Goal: Download file/media

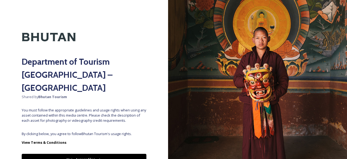
click at [112, 154] on button "Yes - Access Files" at bounding box center [84, 159] width 125 height 11
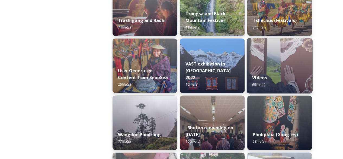
scroll to position [733, 0]
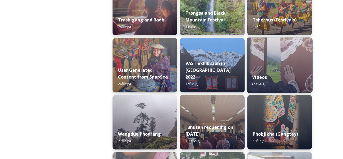
click at [271, 67] on img at bounding box center [280, 64] width 66 height 55
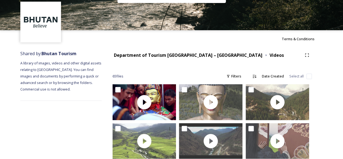
scroll to position [27, 0]
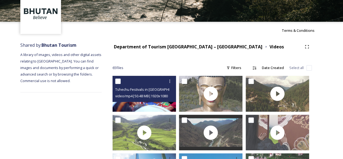
click at [145, 101] on div "Tshechu Festivals in [GEOGRAPHIC_DATA]mp4 video/mp4 | 50.48 MB | 1920 x 1080" at bounding box center [145, 89] width 64 height 26
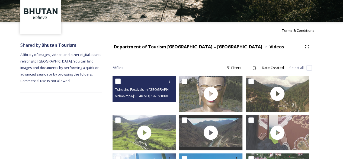
click at [154, 107] on div at bounding box center [145, 94] width 64 height 36
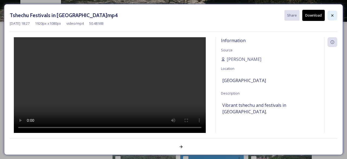
click at [333, 15] on icon at bounding box center [333, 15] width 2 height 2
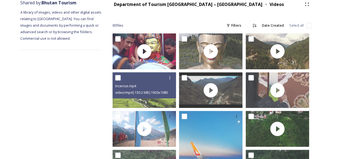
scroll to position [54, 0]
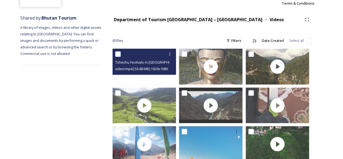
click at [145, 76] on video "Tshechu Festivals in Bhutan.mp4" at bounding box center [145, 67] width 64 height 36
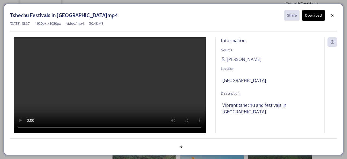
click at [317, 15] on button "Download" at bounding box center [314, 15] width 23 height 11
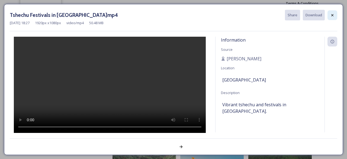
click at [331, 15] on icon at bounding box center [333, 15] width 4 height 4
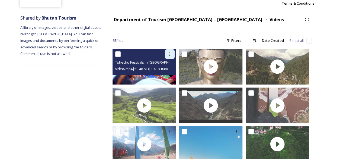
click at [169, 56] on icon at bounding box center [170, 54] width 4 height 4
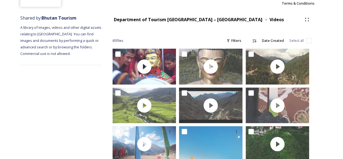
drag, startPoint x: 340, startPoint y: 41, endPoint x: 237, endPoint y: 12, distance: 107.1
